Goal: Task Accomplishment & Management: Use online tool/utility

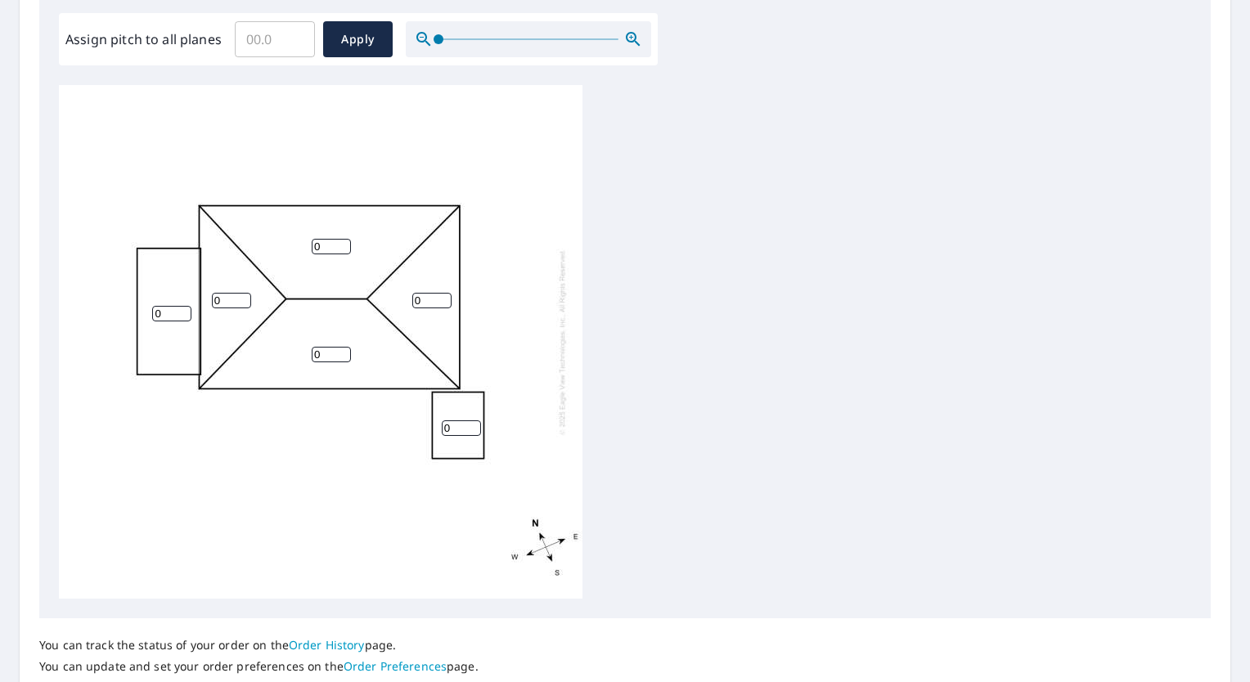
scroll to position [491, 0]
drag, startPoint x: 327, startPoint y: 248, endPoint x: 262, endPoint y: 245, distance: 65.5
click at [262, 245] on div "0 0 0 0 0 0" at bounding box center [320, 341] width 523 height 514
type input "4"
drag, startPoint x: 240, startPoint y: 293, endPoint x: 159, endPoint y: 293, distance: 80.1
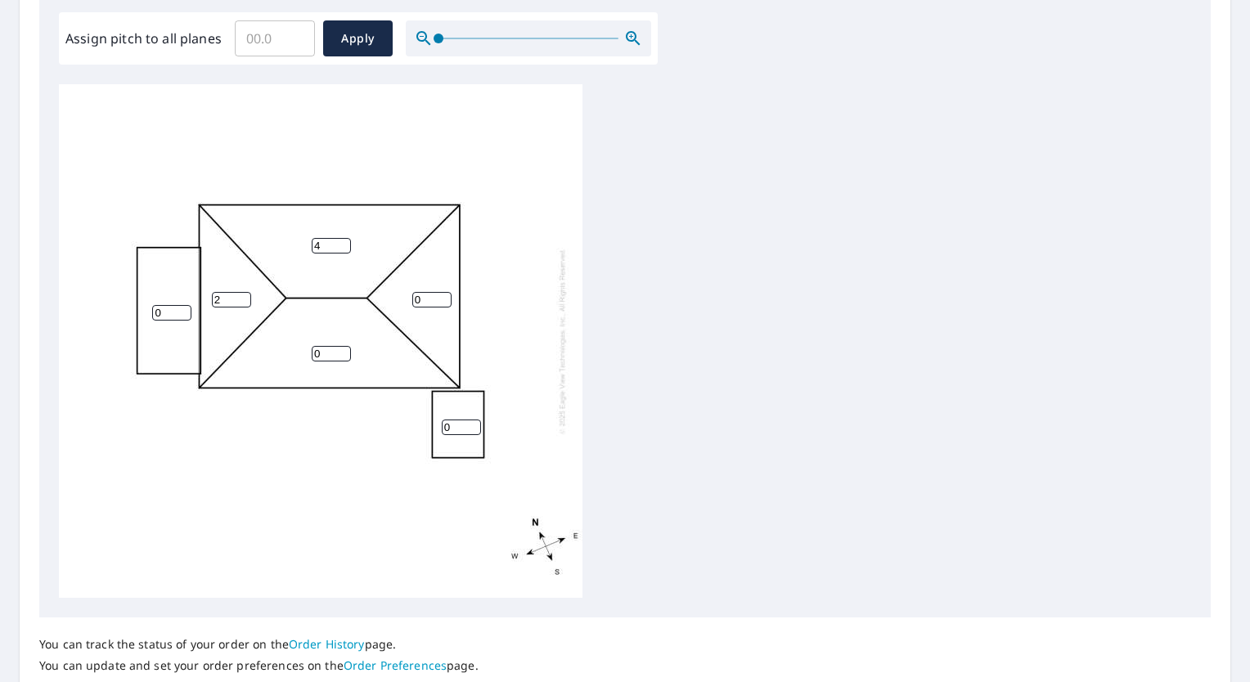
click at [212, 293] on input "2" at bounding box center [231, 300] width 39 height 16
type input "2"
type input "4"
drag, startPoint x: 326, startPoint y: 356, endPoint x: 265, endPoint y: 353, distance: 61.4
click at [265, 353] on div "4 0 0 0 4 0" at bounding box center [320, 341] width 523 height 514
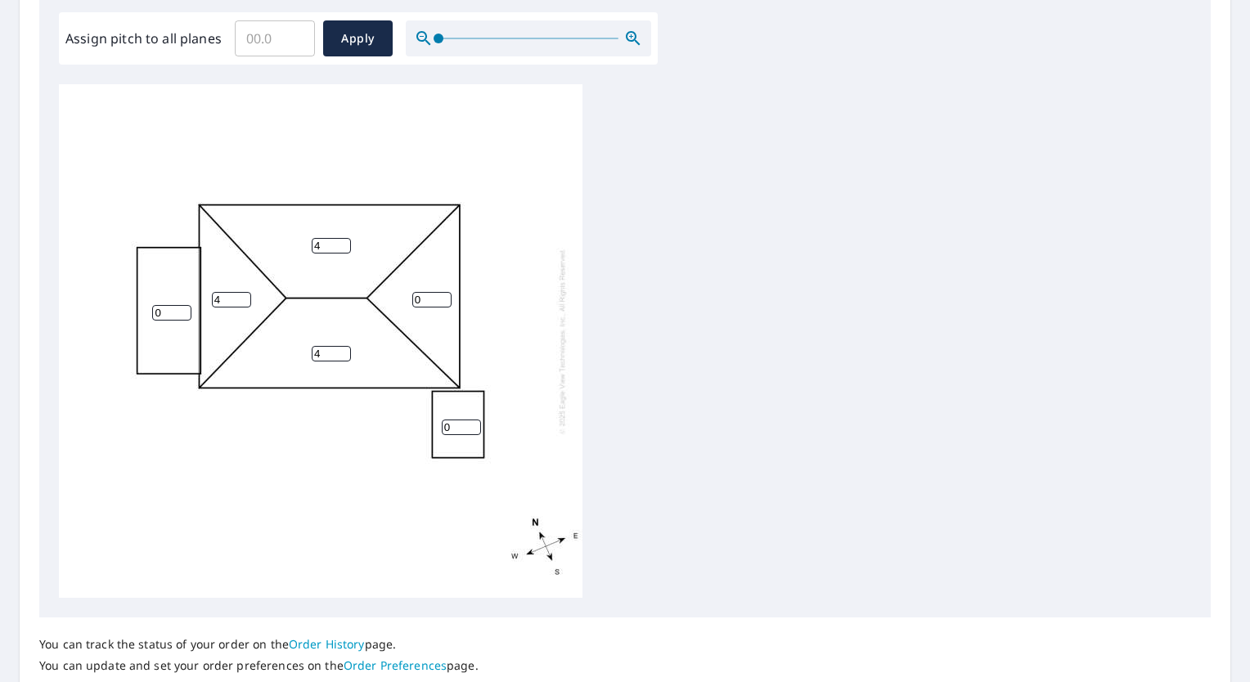
type input "4"
click at [419, 303] on input "0" at bounding box center [431, 300] width 39 height 16
drag, startPoint x: 402, startPoint y: 298, endPoint x: 360, endPoint y: 295, distance: 42.6
click at [360, 295] on div "4 4 0 0 4 0" at bounding box center [320, 341] width 523 height 514
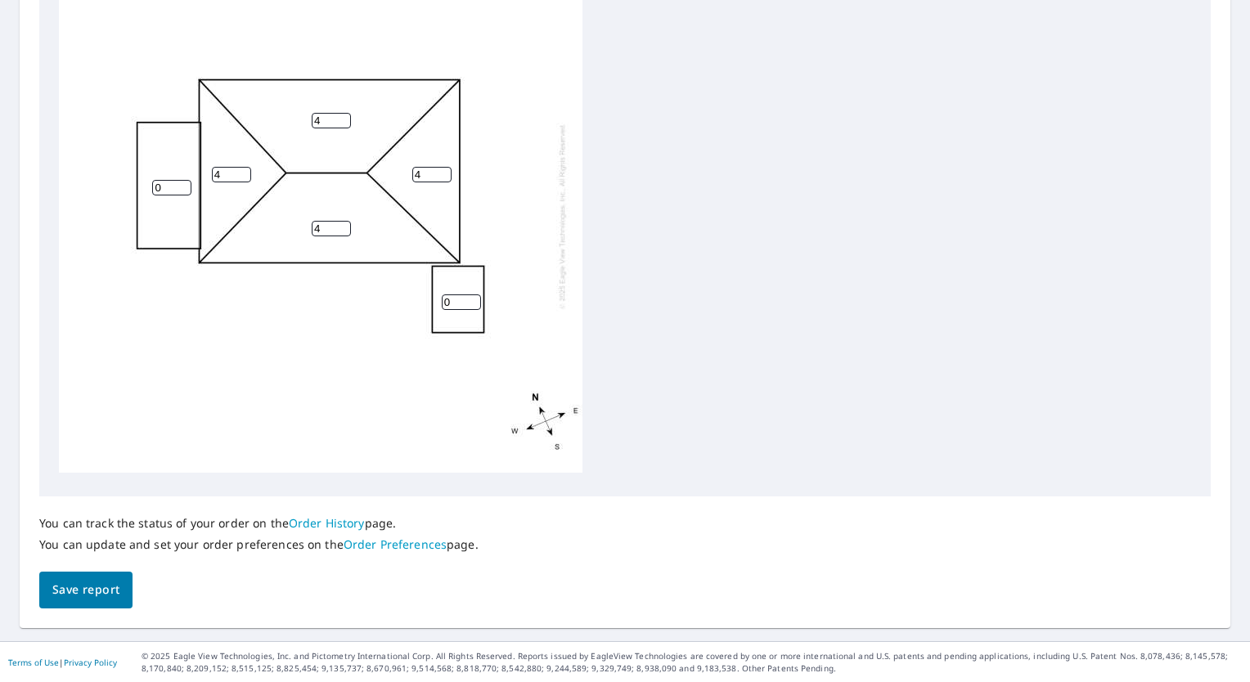
type input "4"
click at [61, 590] on span "Save report" at bounding box center [85, 590] width 67 height 20
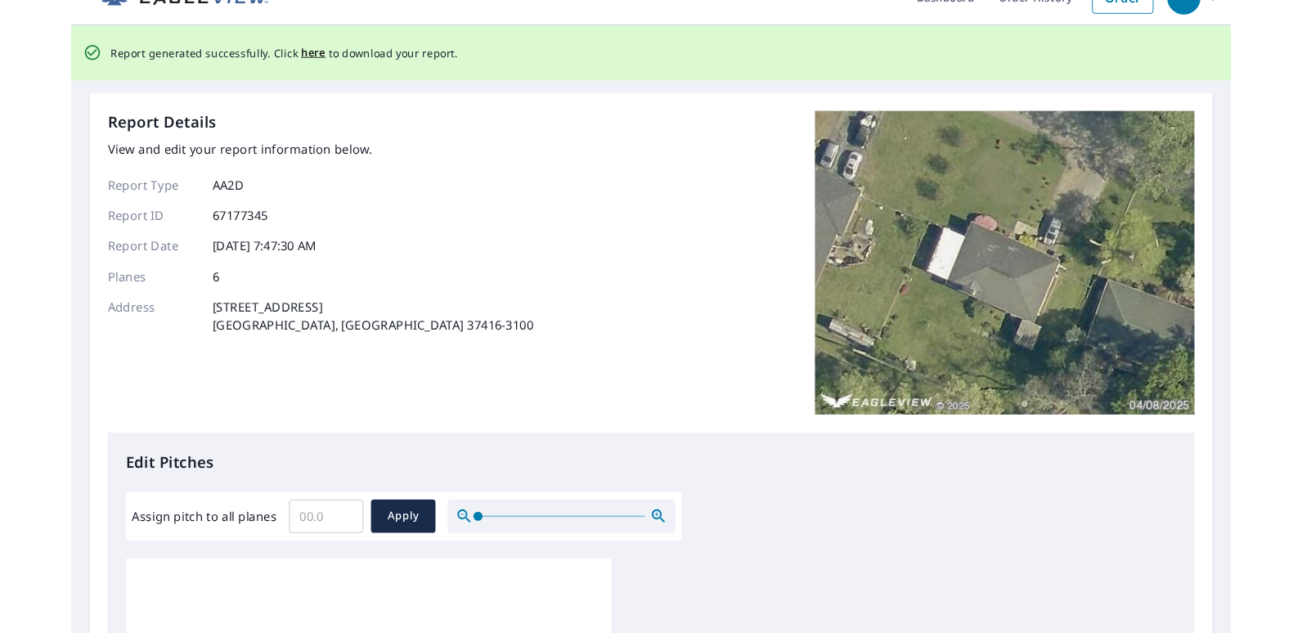
scroll to position [0, 0]
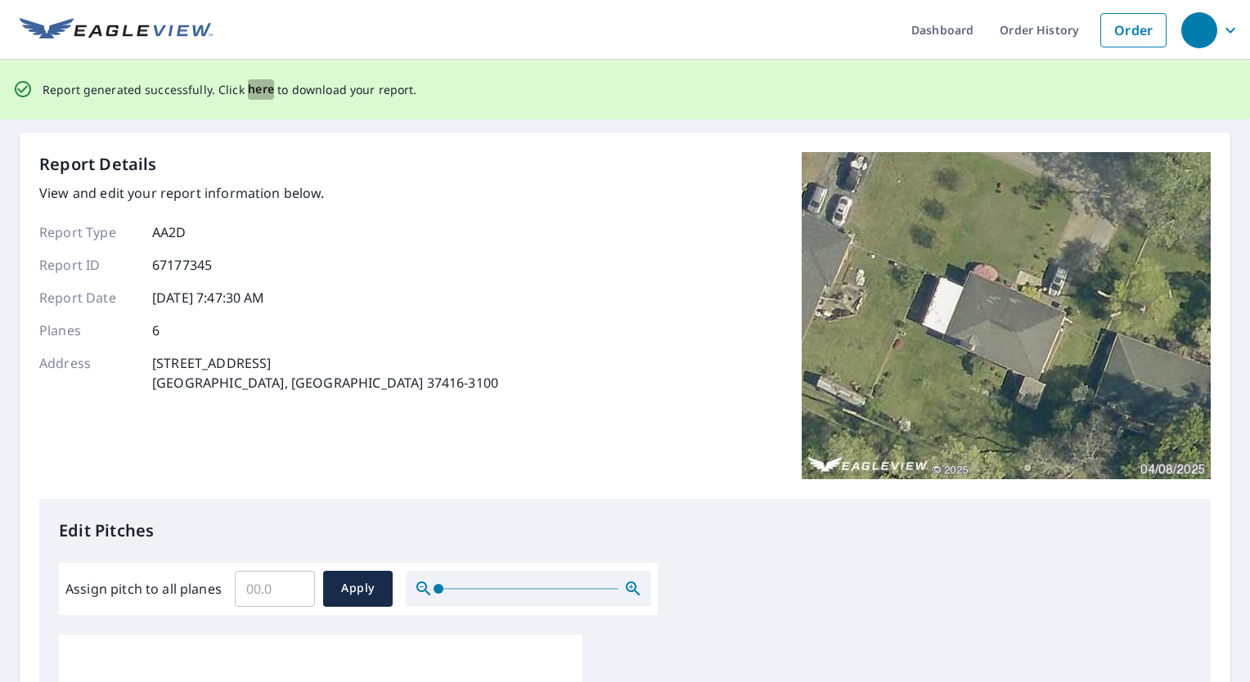
click at [263, 87] on span "here" at bounding box center [261, 89] width 27 height 20
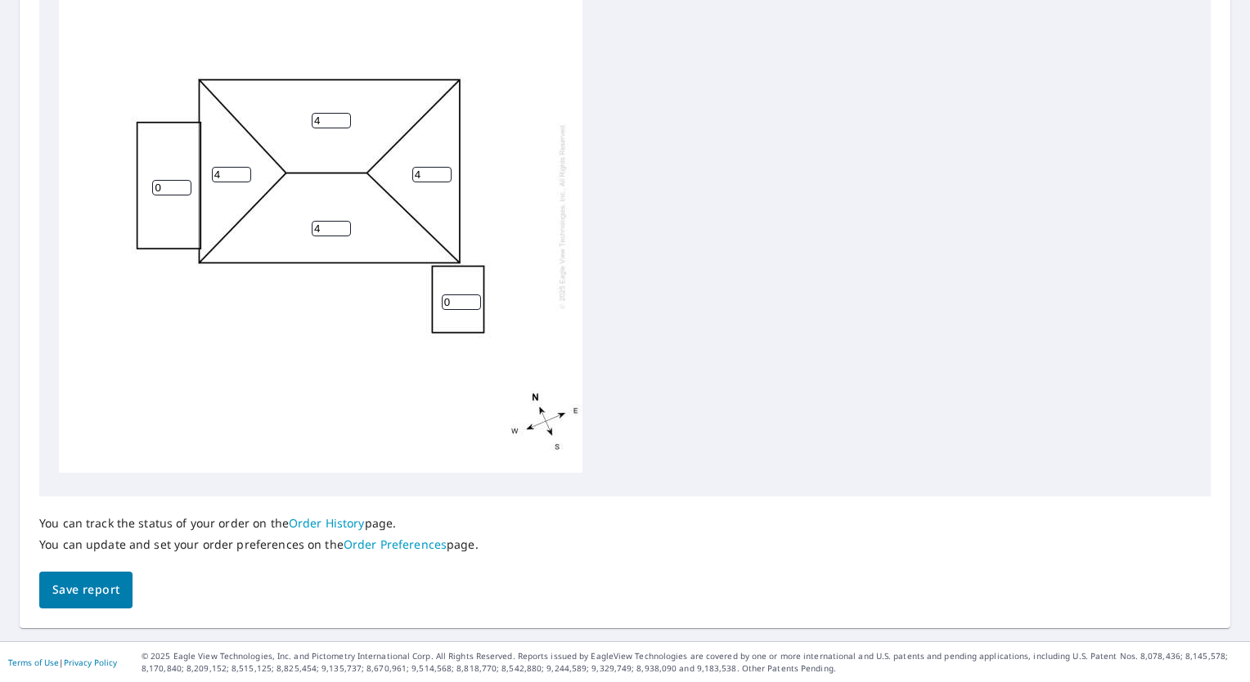
scroll to position [16, 0]
